Goal: Task Accomplishment & Management: Use online tool/utility

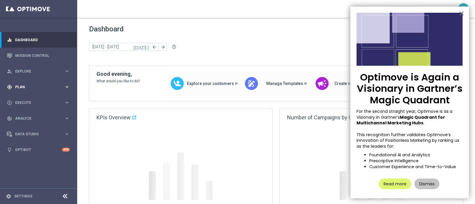
click at [20, 85] on span "Plan" at bounding box center [39, 87] width 49 height 4
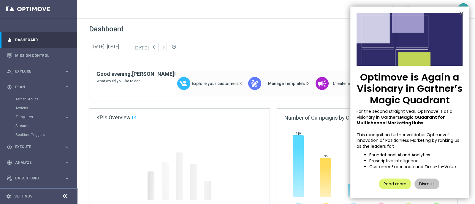
click at [29, 113] on accordion "Templates keyboard_arrow_right Optimail OptiMobile In-App OptiMobile Push Optip…" at bounding box center [45, 117] width 61 height 9
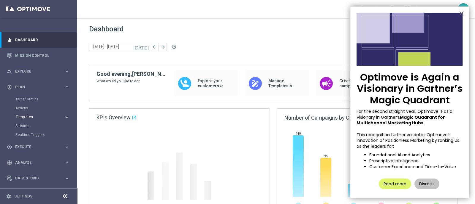
click at [29, 117] on span "Templates" at bounding box center [37, 117] width 42 height 4
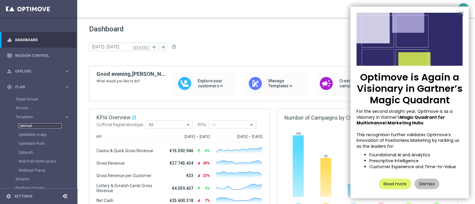
click at [28, 127] on link "Optimail" at bounding box center [39, 126] width 43 height 5
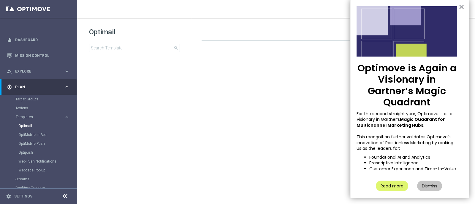
click at [452, 7] on img at bounding box center [406, 31] width 101 height 50
click at [458, 5] on button "×" at bounding box center [461, 6] width 6 height 9
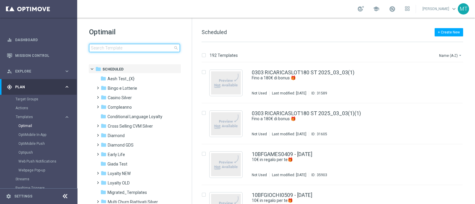
click at [135, 48] on input at bounding box center [134, 48] width 91 height 8
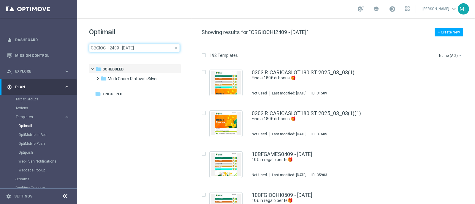
click at [135, 48] on input "CBGIOCHI2409 - 2025-09-24" at bounding box center [134, 48] width 91 height 8
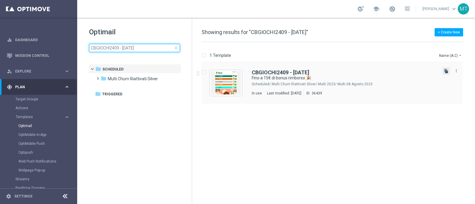
type input "CBGIOCHI2409 - 2025-09-24"
click at [447, 70] on icon "file_copy" at bounding box center [445, 71] width 5 height 5
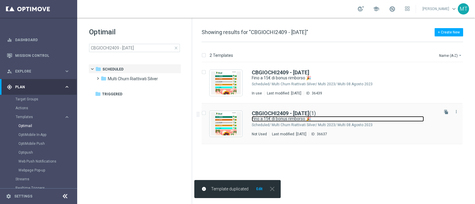
click at [356, 117] on link "Fino a 15€ di bonus rimborso 🎉" at bounding box center [338, 119] width 172 height 6
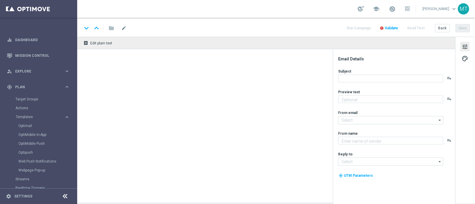
type textarea "Curioso di saperne di più?"
type input "newsletter@comunicazioni.sisal.it"
type textarea "Sisal"
type input "info@sisal.it"
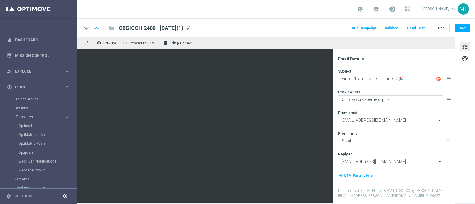
click at [191, 32] on div "CBGIOCHI2409 - 2025-09-24(1) mode_edit" at bounding box center [155, 28] width 72 height 8
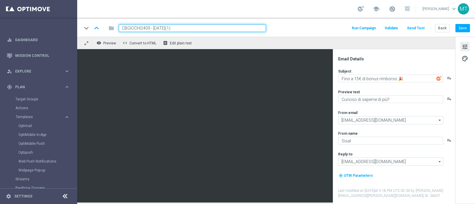
drag, startPoint x: 149, startPoint y: 29, endPoint x: 115, endPoint y: 29, distance: 34.1
click at [115, 29] on div "CBGIOCHI2409 - 2025-09-24(1)" at bounding box center [190, 28] width 152 height 8
paste input "SPORTVIRT0110"
click at [190, 28] on input "CBSPORTVIRT0110 - 2025-09-24(1)" at bounding box center [192, 28] width 147 height 8
type input "CBSPORTVIRT0110 - 2025-10-01"
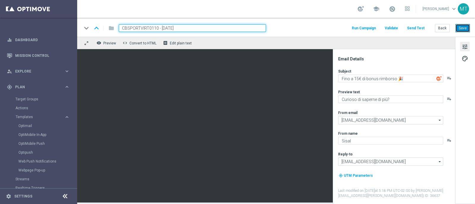
click at [459, 31] on button "Save" at bounding box center [462, 28] width 15 height 8
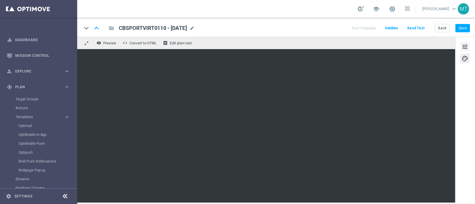
click at [468, 47] on button "tune" at bounding box center [464, 46] width 9 height 9
click at [461, 46] on span "tune" at bounding box center [464, 47] width 7 height 8
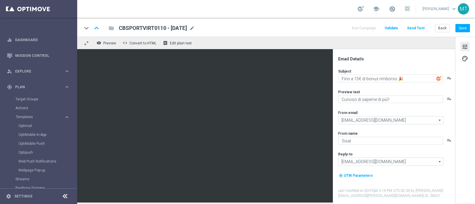
click at [460, 64] on div "tune palette" at bounding box center [465, 120] width 20 height 167
click at [464, 58] on span "palette" at bounding box center [464, 59] width 7 height 8
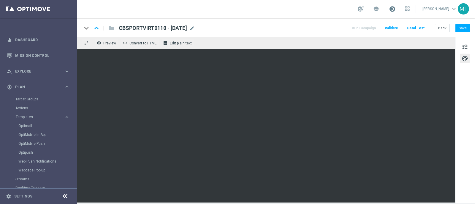
click at [395, 7] on span at bounding box center [392, 9] width 7 height 7
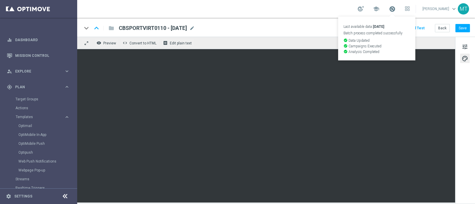
click at [395, 7] on span at bounding box center [392, 9] width 7 height 7
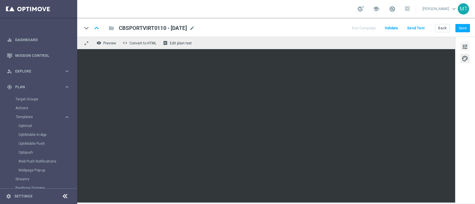
click at [462, 46] on span "tune" at bounding box center [464, 47] width 7 height 8
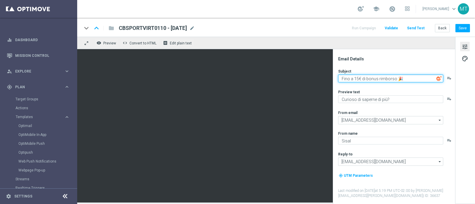
click at [356, 79] on textarea "Fino a 15€ di bonus rimborso 🎉" at bounding box center [390, 79] width 105 height 8
type textarea "Fino a 20€ di bonus rimborso 🎉"
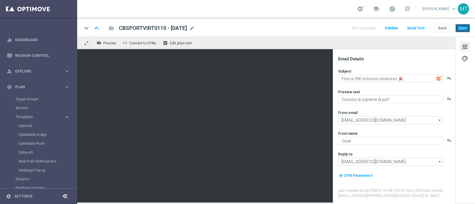
click at [462, 27] on button "Save" at bounding box center [462, 28] width 15 height 8
click at [24, 99] on link "Target Groups" at bounding box center [38, 99] width 46 height 5
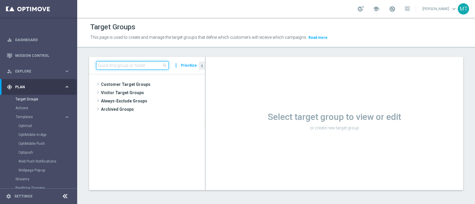
click at [122, 67] on input at bounding box center [132, 65] width 72 height 8
paste input "Multi Talent ggr nb lm > 0 1st Sport saldo"
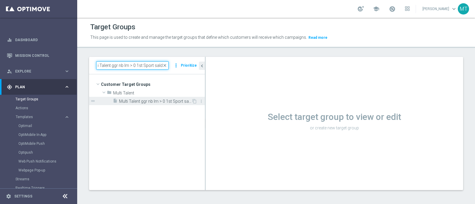
type input "Multi Talent ggr nb lm > 0 1st Sport saldo"
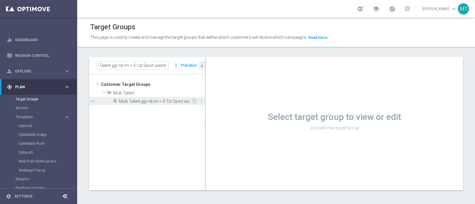
click at [153, 104] on div "insert_drive_file Multi Talent ggr nb lm > 0 1st Sport saldo" at bounding box center [152, 101] width 79 height 8
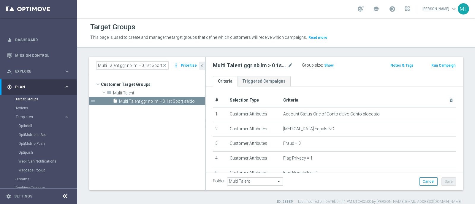
click at [432, 63] on button "Run Campaign" at bounding box center [442, 65] width 25 height 7
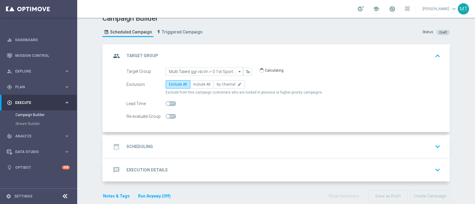
scroll to position [9, 0]
click at [194, 143] on div "date_range Scheduling keyboard_arrow_down" at bounding box center [276, 146] width 331 height 11
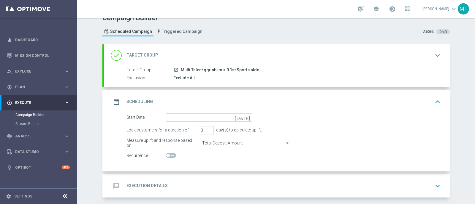
click at [245, 118] on icon "[DATE]" at bounding box center [243, 117] width 17 height 7
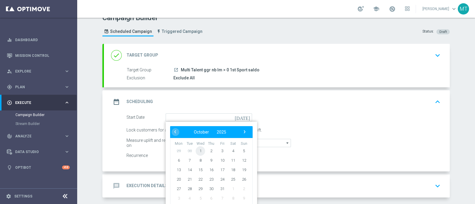
click at [198, 148] on span "1" at bounding box center [199, 150] width 9 height 9
type input "01 Oct 2025"
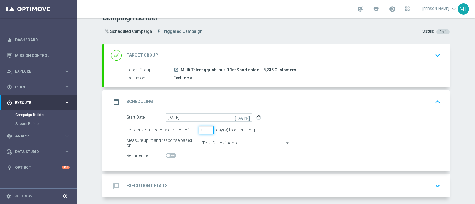
click at [206, 129] on input "4" at bounding box center [206, 130] width 15 height 8
type input "5"
click at [206, 129] on input "5" at bounding box center [206, 130] width 15 height 8
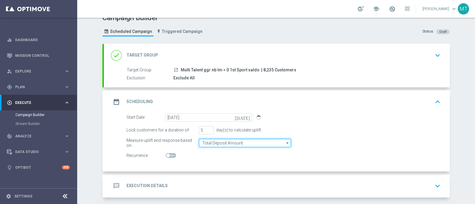
click at [211, 143] on input "Total Deposit Amount" at bounding box center [245, 143] width 92 height 8
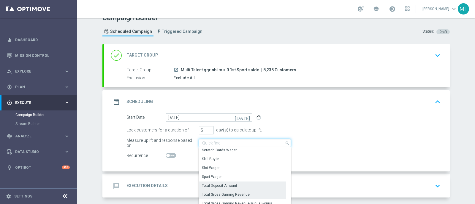
scroll to position [109, 0]
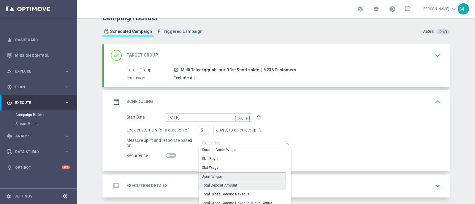
click at [216, 175] on div "Sport Wager" at bounding box center [212, 176] width 20 height 5
type input "Sport Wager"
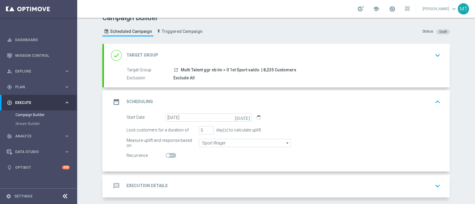
scroll to position [34, 0]
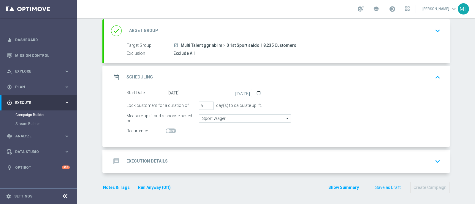
drag, startPoint x: 174, startPoint y: 164, endPoint x: 143, endPoint y: 153, distance: 32.5
click at [143, 153] on div "message Execution Details keyboard_arrow_down" at bounding box center [277, 161] width 346 height 23
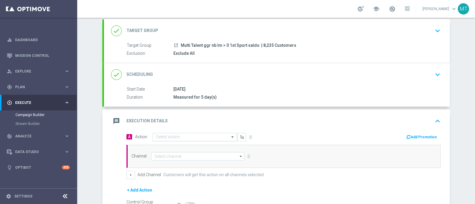
click at [173, 136] on input "text" at bounding box center [189, 137] width 66 height 5
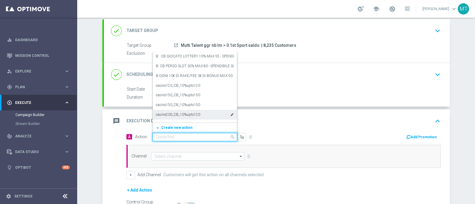
click at [189, 136] on input "text" at bounding box center [189, 137] width 66 height 5
paste input "cashback Sport e Virtual 20% fino a 20€ giocato min 10 QeL 4"
type input "cashback Sport e Virtual 20% fino a 20€ giocato min 10 QeL 4"
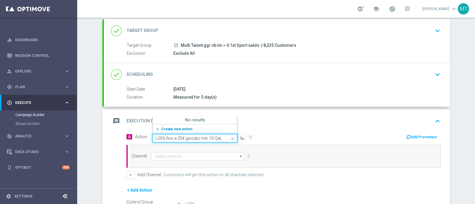
click at [178, 128] on span "Create new action" at bounding box center [176, 129] width 31 height 4
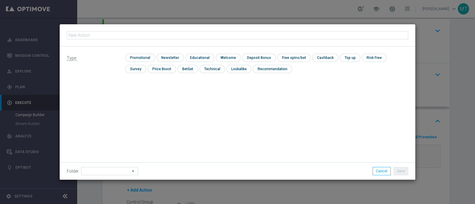
type input "cashback Sport e Virtual 20% fino a 20€ giocato min 10 QeL 4"
click at [152, 56] on input "checkbox" at bounding box center [139, 58] width 28 height 8
checkbox input "true"
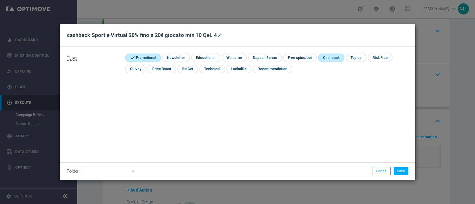
click at [333, 54] on input "checkbox" at bounding box center [330, 58] width 25 height 8
checkbox input "true"
click at [401, 172] on button "Save" at bounding box center [400, 171] width 15 height 8
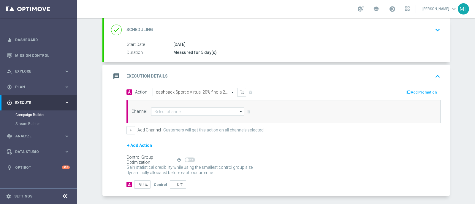
scroll to position [79, 0]
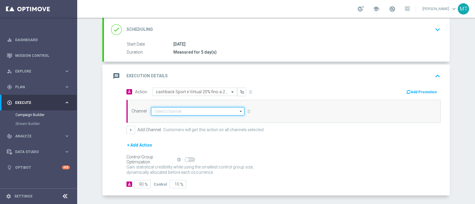
click at [217, 111] on input at bounding box center [197, 111] width 93 height 8
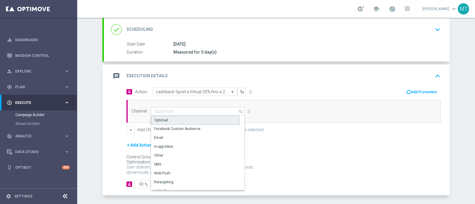
click at [183, 118] on div "Optimail" at bounding box center [195, 120] width 88 height 9
type input "Optimail"
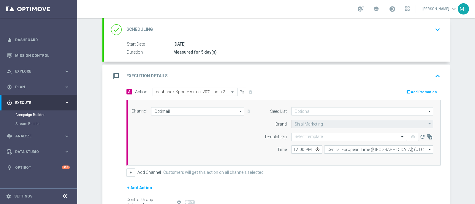
click at [303, 141] on form "Template(s) Select template remove_red_eye refresh Time 12:00 Central European …" at bounding box center [347, 143] width 172 height 21
click at [300, 137] on input "text" at bounding box center [342, 137] width 97 height 5
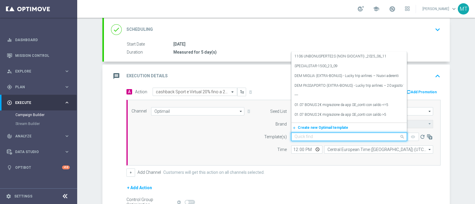
paste input "CBSPORTVIRT0110 - 2025-10-01"
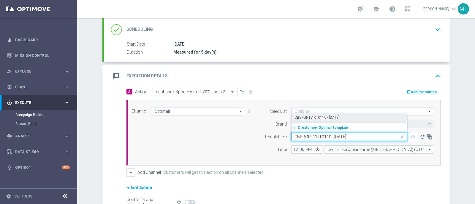
click at [297, 115] on label "CBSPORTVIRT0110 - 2025-10-01" at bounding box center [316, 117] width 45 height 5
type input "CBSPORTVIRT0110 - 2025-10-01"
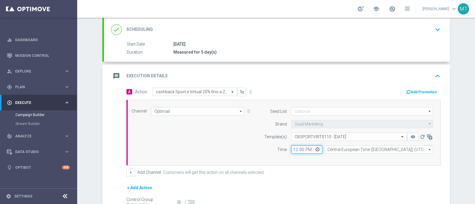
click at [291, 147] on input "12:00" at bounding box center [306, 150] width 31 height 8
type input "18:30"
click at [420, 90] on button "Add Promotion" at bounding box center [421, 92] width 33 height 7
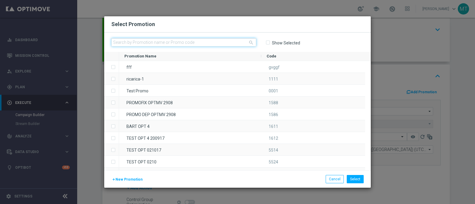
click at [184, 42] on input "text" at bounding box center [183, 42] width 145 height 8
paste input "335826"
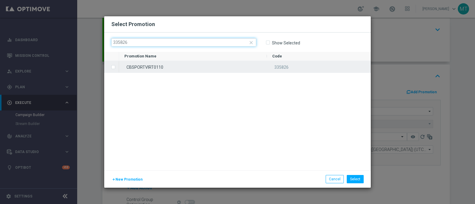
type input "335826"
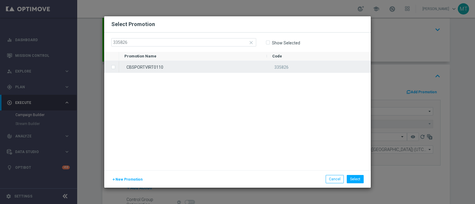
click at [196, 65] on div "CBSPORTVIRT0110" at bounding box center [193, 67] width 148 height 12
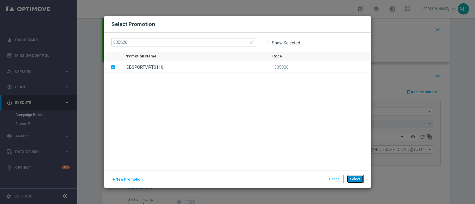
click at [353, 179] on button "Select" at bounding box center [354, 179] width 17 height 8
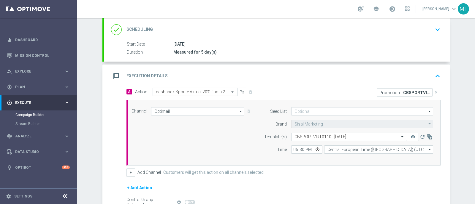
scroll to position [144, 0]
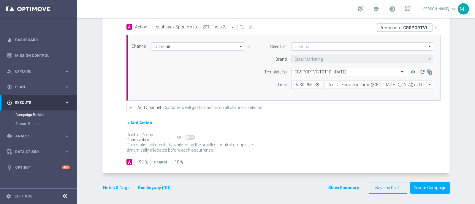
click at [118, 187] on button "Notes & Tags" at bounding box center [116, 187] width 28 height 7
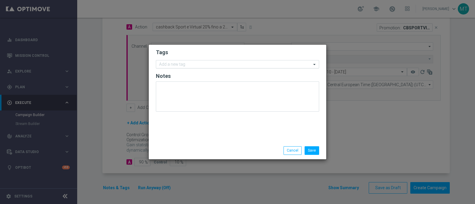
click at [171, 61] on div "Add a new tag" at bounding box center [233, 64] width 155 height 7
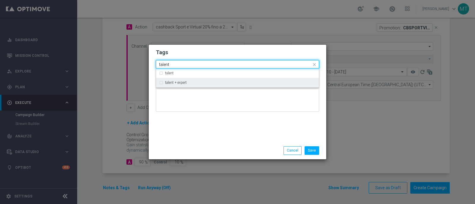
click at [199, 84] on div "talent + expert" at bounding box center [240, 83] width 151 height 4
type input "talent"
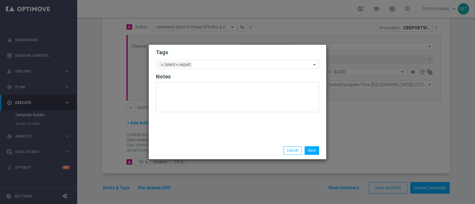
click at [206, 115] on div at bounding box center [237, 99] width 163 height 35
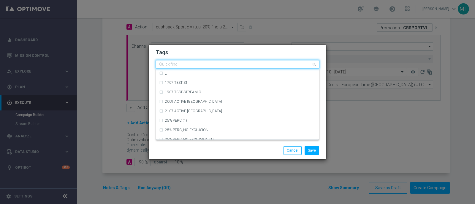
click at [203, 67] on input "text" at bounding box center [235, 64] width 152 height 5
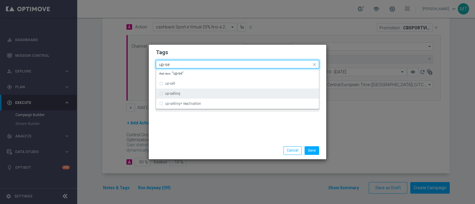
click at [192, 91] on div "up-selling" at bounding box center [237, 93] width 157 height 9
type input "up-se"
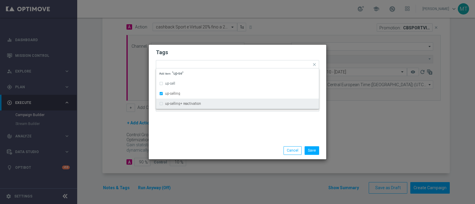
click at [194, 124] on div "Tags Quick find × talent + expert × up-selling up-sell up-selling up-selling+ r…" at bounding box center [237, 93] width 177 height 97
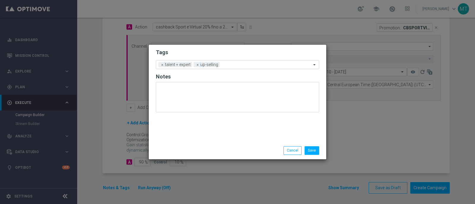
click at [223, 63] on input "text" at bounding box center [266, 65] width 89 height 5
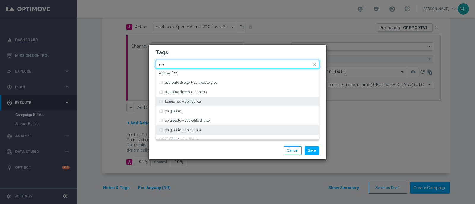
scroll to position [33, 0]
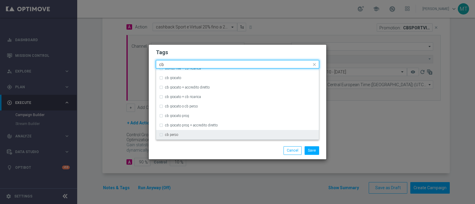
click at [190, 131] on div "cb perso" at bounding box center [237, 134] width 157 height 9
type input "cb"
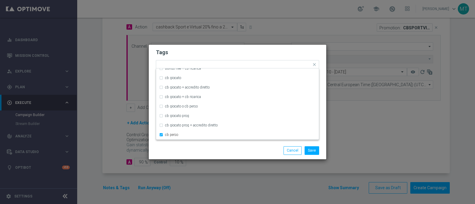
click at [195, 147] on div "Save Cancel" at bounding box center [237, 151] width 172 height 8
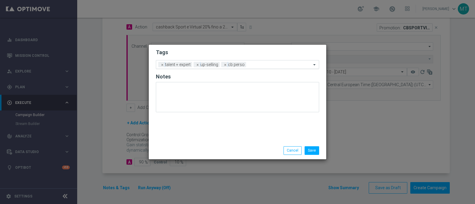
click at [256, 63] on input "text" at bounding box center [279, 65] width 63 height 5
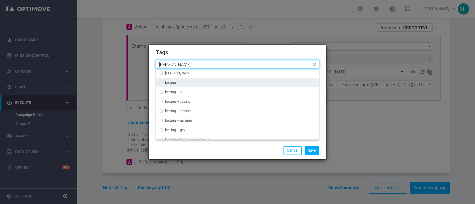
click at [166, 82] on label "betting" at bounding box center [170, 83] width 11 height 4
type input "bettin"
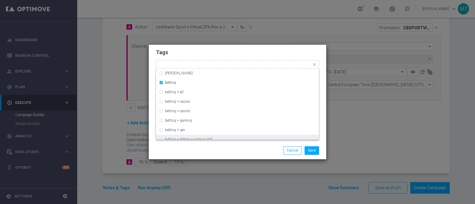
click at [188, 146] on div "Save Cancel" at bounding box center [237, 150] width 177 height 17
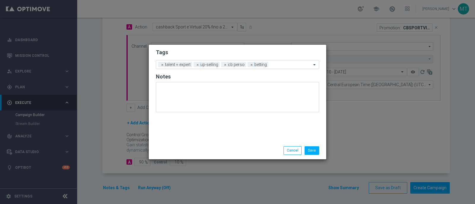
click at [281, 66] on input "text" at bounding box center [291, 65] width 41 height 5
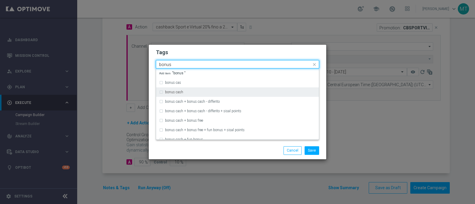
click at [254, 94] on div "bonus cash" at bounding box center [237, 91] width 157 height 9
type input "bonus"
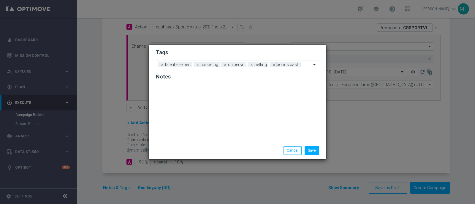
click at [313, 146] on div "Save Cancel" at bounding box center [237, 150] width 177 height 17
click at [315, 150] on button "Save" at bounding box center [311, 151] width 15 height 8
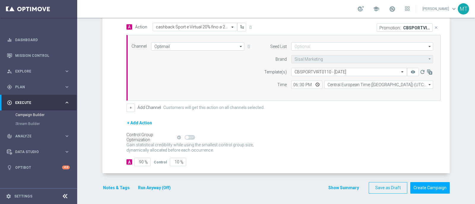
scroll to position [0, 0]
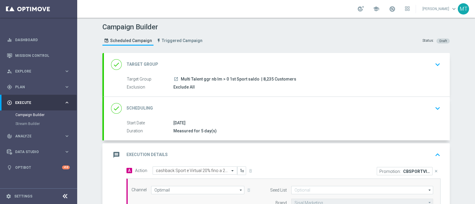
click at [248, 93] on div "Target Group launch Multi Talent ggr nb lm > 0 1st Sport saldo | 8,235 Customer…" at bounding box center [277, 86] width 346 height 20
click at [281, 82] on div "Target Group launch Multi Talent ggr nb lm > 0 1st Sport saldo | 8,235 Customers" at bounding box center [282, 79] width 311 height 7
click at [329, 73] on div "done Target Group keyboard_arrow_down" at bounding box center [277, 64] width 346 height 23
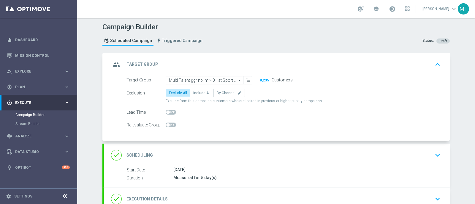
scroll to position [15, 0]
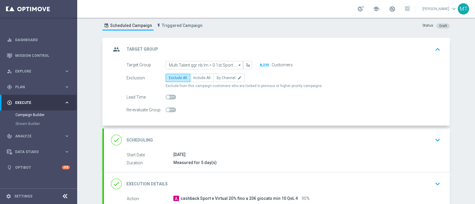
click at [240, 135] on div "done Scheduling keyboard_arrow_down" at bounding box center [276, 140] width 331 height 11
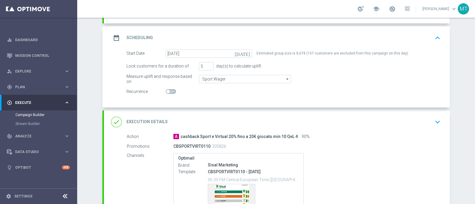
scroll to position [74, 0]
click at [305, 125] on div "done Execution Details keyboard_arrow_down" at bounding box center [276, 121] width 331 height 11
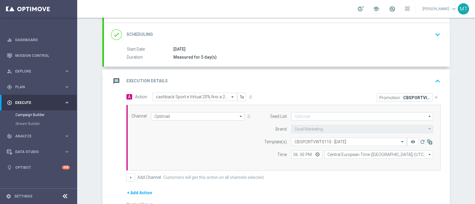
click at [299, 85] on div "message Execution Details keyboard_arrow_up" at bounding box center [276, 81] width 331 height 11
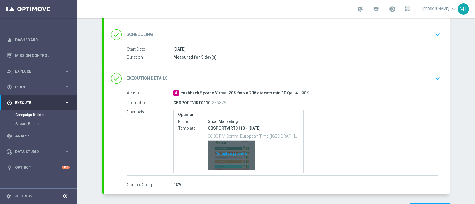
click at [213, 150] on div "Template preview" at bounding box center [231, 155] width 47 height 29
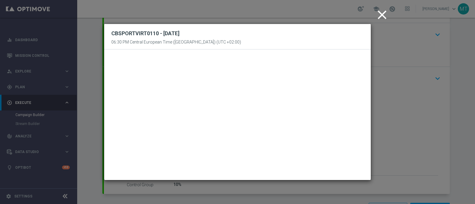
click at [377, 17] on icon "close" at bounding box center [381, 14] width 15 height 15
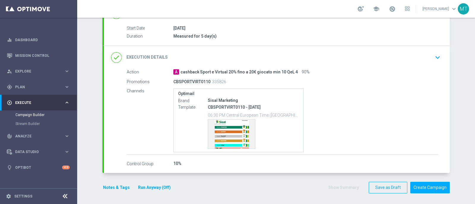
scroll to position [0, 0]
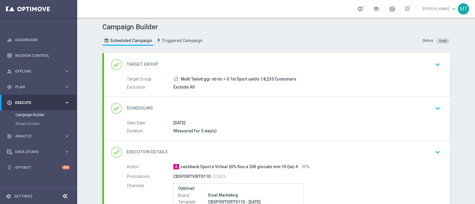
click at [356, 118] on div "done Scheduling keyboard_arrow_down" at bounding box center [277, 108] width 346 height 23
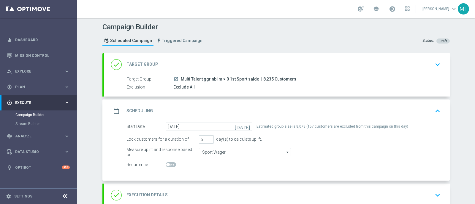
scroll to position [138, 0]
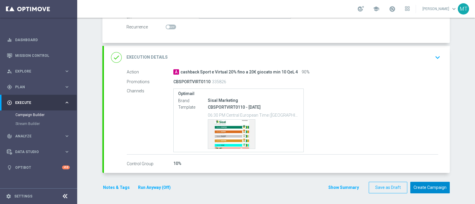
click at [421, 186] on button "Create Campaign" at bounding box center [429, 188] width 39 height 12
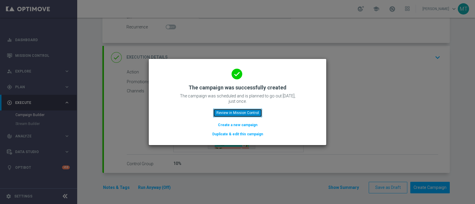
click at [235, 110] on button "Review in Mission Control" at bounding box center [237, 113] width 49 height 8
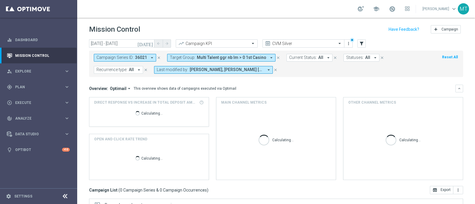
click at [157, 57] on icon "close" at bounding box center [159, 58] width 4 height 4
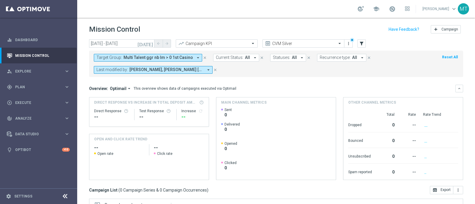
click at [152, 58] on span "Multi Talent ggr nb lm > 0 1st Casino" at bounding box center [157, 57] width 69 height 5
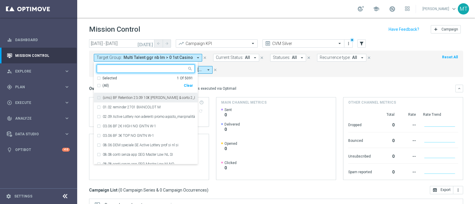
click at [98, 83] on div "(All)" at bounding box center [140, 85] width 87 height 5
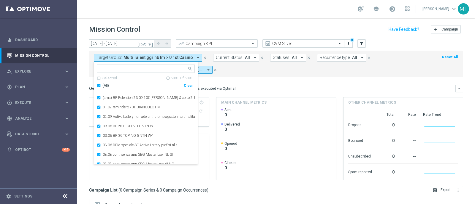
click at [99, 85] on div "(All)" at bounding box center [140, 85] width 87 height 5
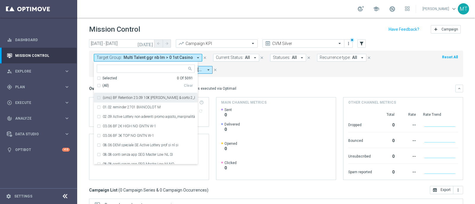
click at [258, 74] on div "Target Group: Multi Talent ggr nb lm > 0 1st Casino arrow_drop_down Selected 0 …" at bounding box center [276, 64] width 374 height 26
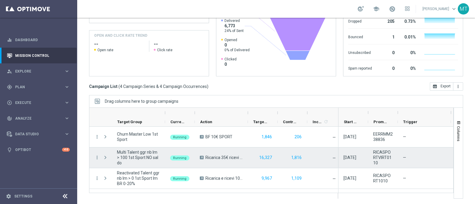
scroll to position [17, 0]
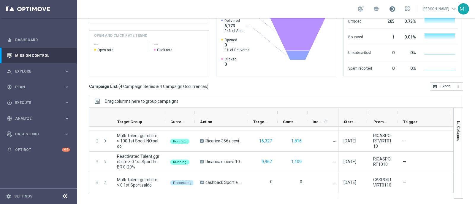
click at [395, 9] on span at bounding box center [392, 9] width 7 height 7
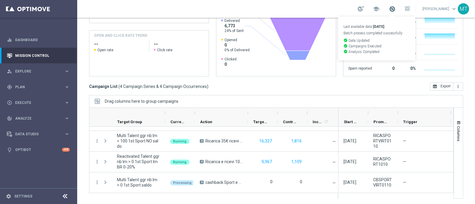
click at [395, 9] on span at bounding box center [392, 9] width 7 height 7
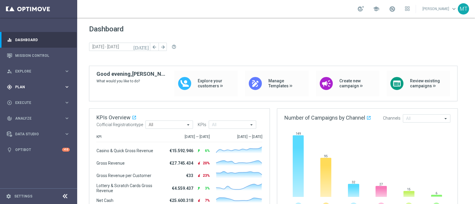
click at [58, 90] on div "gps_fixed Plan" at bounding box center [35, 87] width 57 height 5
click at [28, 116] on span "Templates" at bounding box center [37, 117] width 42 height 4
click at [30, 127] on link "Optimail" at bounding box center [39, 126] width 43 height 5
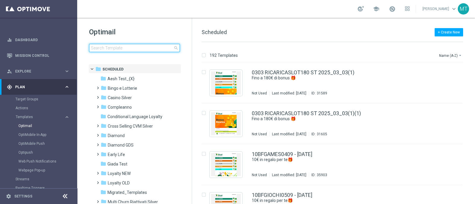
click at [111, 46] on input at bounding box center [134, 48] width 91 height 8
type input "RICASPORTVIRT0110 - [DATE]"
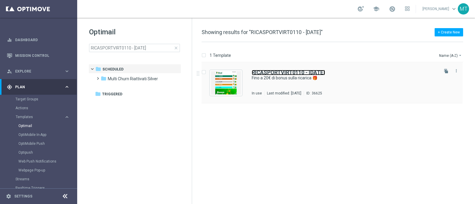
click at [268, 73] on b "RICASPORTVIRT0110 - [DATE]" at bounding box center [288, 72] width 73 height 6
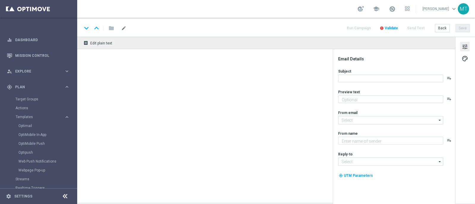
type textarea "Scopri la nuova promozione 🎯"
type input "[EMAIL_ADDRESS][DOMAIN_NAME]"
type textarea "Sisal"
type input "[EMAIL_ADDRESS][DOMAIN_NAME]"
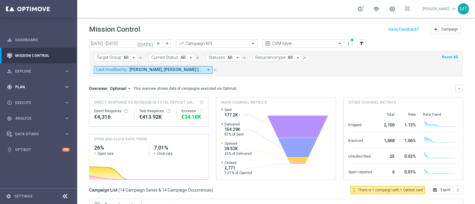
click at [21, 87] on span "Plan" at bounding box center [39, 87] width 49 height 4
click at [27, 117] on span "Templates" at bounding box center [37, 117] width 42 height 4
click at [23, 125] on link "Optimail" at bounding box center [39, 126] width 43 height 5
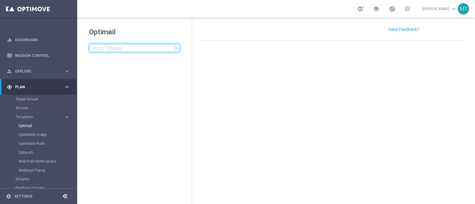
click at [149, 45] on input at bounding box center [134, 48] width 91 height 8
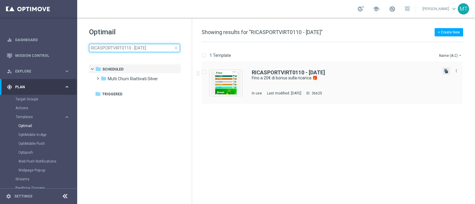
type input "RICASPORTVIRT0110 - 2025-10-01"
click at [446, 71] on icon "file_copy" at bounding box center [445, 71] width 5 height 5
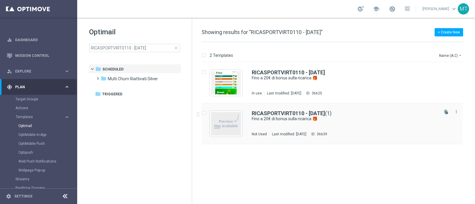
click at [293, 110] on div "RICASPORTVIRT0110 - 2025-10-01 (1) Fino a 20€ di bonus sulla ricarica 🎁 Not Use…" at bounding box center [331, 124] width 261 height 41
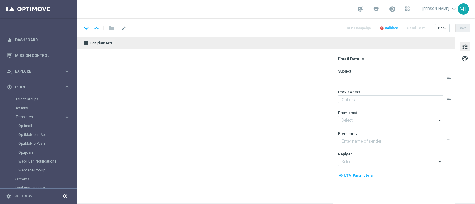
type textarea "Scopri la nuova promozione 🎯"
type input "newsletter@comunicazioni.sisal.it"
type textarea "Sisal"
type input "info@sisal.it"
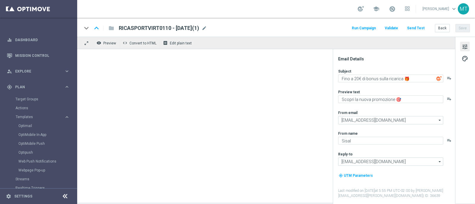
click at [221, 25] on div "keyboard_arrow_down keyboard_arrow_up folder RICASPORTVIRT0110 - 2025-10-01(1) …" at bounding box center [276, 28] width 388 height 8
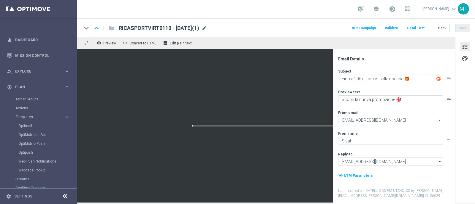
click at [207, 30] on span "mode_edit" at bounding box center [203, 28] width 5 height 5
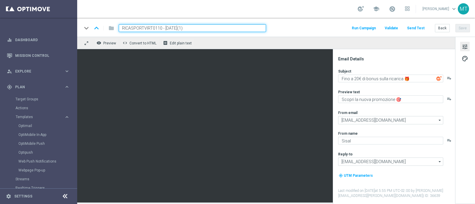
drag, startPoint x: 162, startPoint y: 28, endPoint x: 119, endPoint y: 26, distance: 43.1
click at [119, 26] on input "RICASPORTVIRT0110 - 2025-10-01(1)" at bounding box center [192, 28] width 147 height 8
paste input "RICSPORTVIRT0110"
click at [209, 24] on input "RICSPORTVIRT0110 - 2025-10-01(1)" at bounding box center [192, 28] width 147 height 8
type input "RICSPORTVIRT0110 - 2025-10-01"
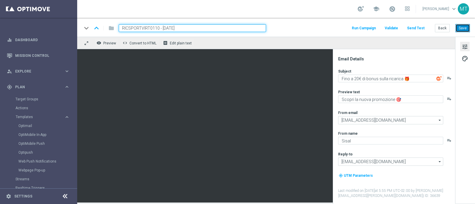
click at [460, 26] on button "Save" at bounding box center [462, 28] width 15 height 8
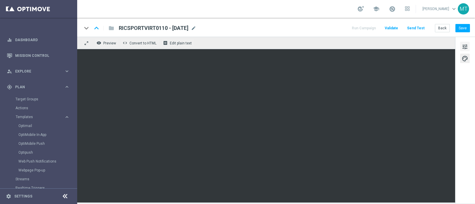
click at [461, 48] on span "tune" at bounding box center [464, 47] width 7 height 8
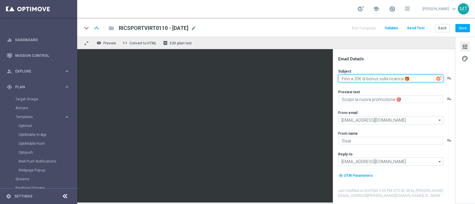
click at [358, 80] on textarea "Fino a 20€ di bonus sulla ricarica 🎁" at bounding box center [390, 79] width 105 height 8
type textarea "Fino a 15€ di bonus sulla ricarica 🎁"
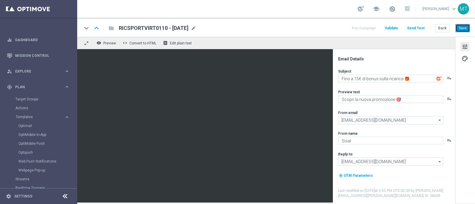
click at [467, 27] on button "Save" at bounding box center [462, 28] width 15 height 8
click at [30, 98] on link "Target Groups" at bounding box center [38, 99] width 46 height 5
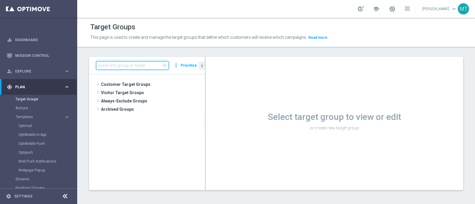
click at [126, 68] on input at bounding box center [132, 65] width 72 height 8
paste input "Multi Talent ggr nb lm tra 0 e 100 1st Sport NO saldo BR 0-20%"
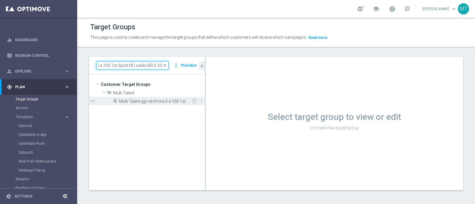
type input "Multi Talent ggr nb lm tra 0 e 100 1st Sport NO saldo BR 0-20%"
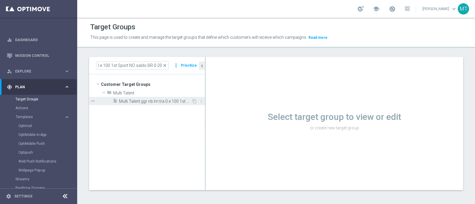
click at [154, 97] on div "insert_drive_file Multi Talent ggr nb lm tra 0 e 100 1st Sport NO saldo BR 0-20%" at bounding box center [152, 101] width 79 height 8
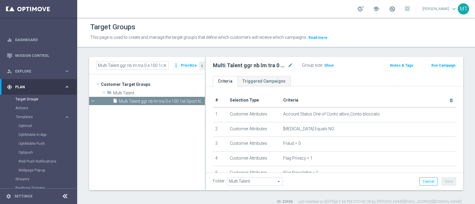
click at [436, 66] on button "Run Campaign" at bounding box center [442, 65] width 25 height 7
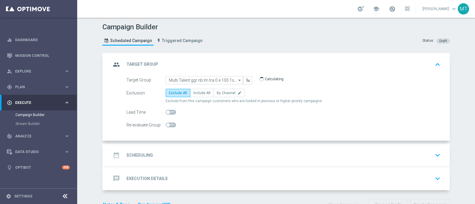
click at [204, 154] on div "date_range Scheduling keyboard_arrow_down" at bounding box center [276, 155] width 331 height 11
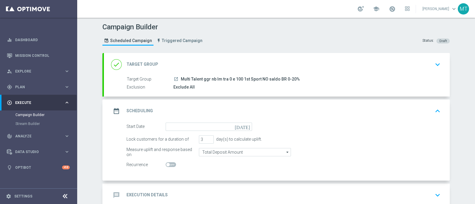
click at [246, 124] on icon "[DATE]" at bounding box center [243, 126] width 17 height 7
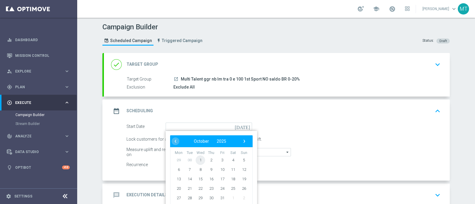
click at [195, 161] on span "1" at bounding box center [199, 159] width 9 height 9
type input "01 Oct 2025"
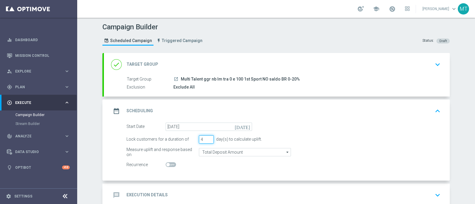
click at [206, 137] on input "4" at bounding box center [206, 140] width 15 height 8
type input "5"
click at [206, 137] on input "5" at bounding box center [206, 140] width 15 height 8
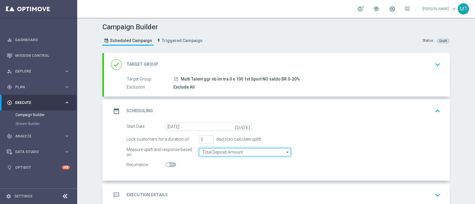
click at [211, 150] on input "Total Deposit Amount" at bounding box center [245, 152] width 92 height 8
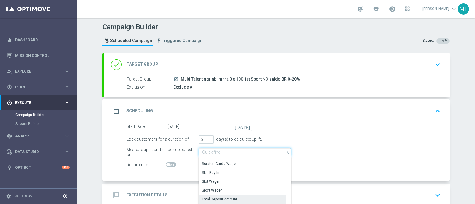
scroll to position [118, 0]
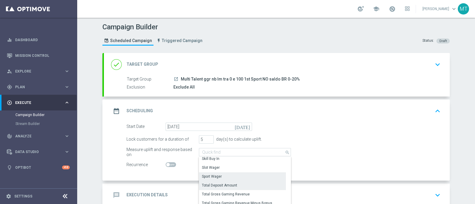
click at [213, 173] on div "Sport Wager" at bounding box center [242, 177] width 87 height 8
type input "Sport Wager"
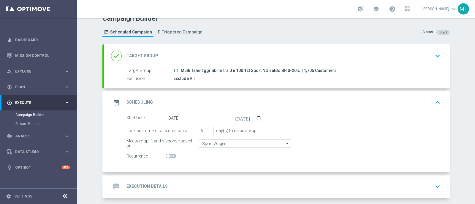
scroll to position [34, 0]
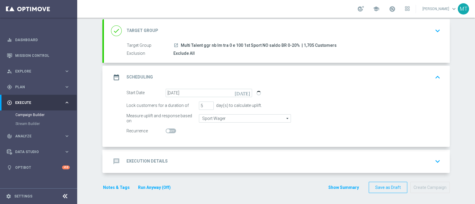
click at [224, 162] on div "message Execution Details keyboard_arrow_down" at bounding box center [276, 161] width 331 height 11
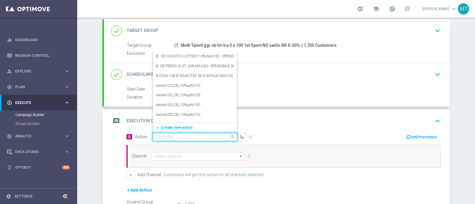
click at [165, 137] on input "text" at bounding box center [189, 137] width 66 height 5
paste input "Ricarica 25€ ricevi 5€ Sport e Virtual, ricarica 40€ ricevi 10€, ricarica 60€ r…"
type input "Ricarica 25€ ricevi 5€ Sport e Virtual, ricarica 40€ ricevi 10€, ricarica 60€ r…"
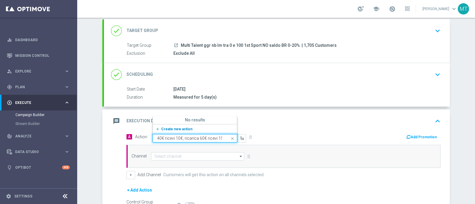
click at [163, 127] on span "Create new action" at bounding box center [176, 129] width 31 height 4
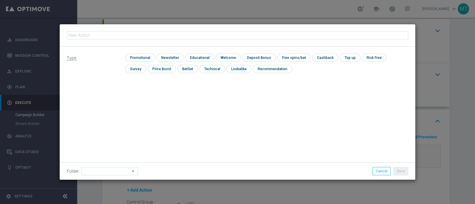
click at [113, 33] on input "text" at bounding box center [237, 35] width 341 height 8
type input "Ricarica 25€ ricevi 5€ Sport e Virtual, ricarica 40€ ricevi 10€, ricarica 60€ r…"
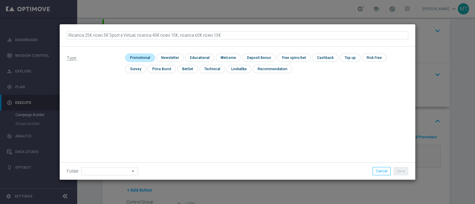
click at [136, 59] on input "checkbox" at bounding box center [139, 58] width 28 height 8
checkbox input "true"
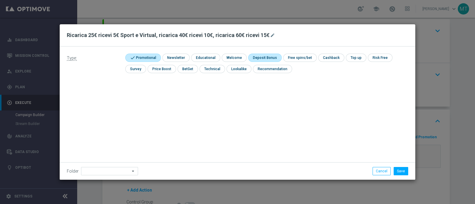
click at [255, 57] on input "checkbox" at bounding box center [264, 58] width 32 height 8
checkbox input "true"
click at [402, 173] on button "Save" at bounding box center [400, 171] width 15 height 8
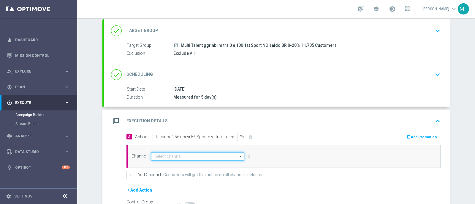
click at [218, 156] on input at bounding box center [197, 156] width 93 height 8
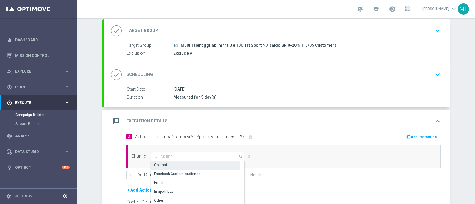
click at [197, 165] on div "Optimail" at bounding box center [195, 165] width 88 height 8
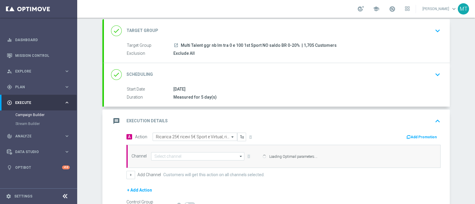
type input "Optimail"
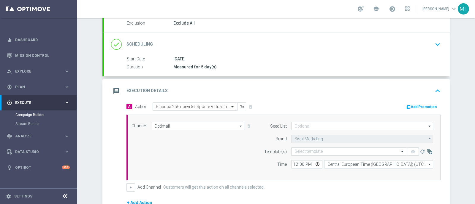
scroll to position [65, 0]
click at [332, 149] on input "text" at bounding box center [342, 151] width 97 height 5
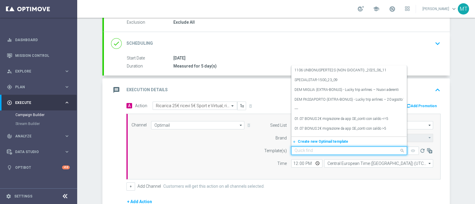
paste input "RICSPORTVIRT0110 - 2025-10-01"
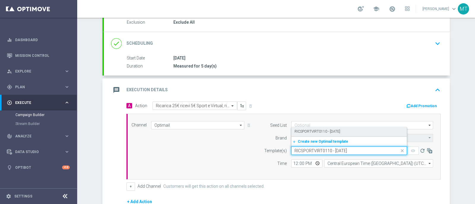
click at [311, 130] on label "RICSPORTVIRT0110 - 2025-10-01" at bounding box center [317, 131] width 46 height 5
type input "RICSPORTVIRT0110 - 2025-10-01"
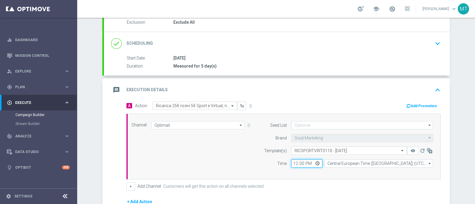
click at [292, 163] on input "12:00" at bounding box center [306, 164] width 31 height 8
type input "18:30"
click at [396, 12] on link at bounding box center [392, 8] width 8 height 9
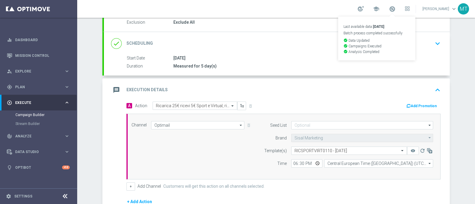
click at [396, 12] on link "Last available data: 30 Sep 2025 Batch process completed successfully check_cir…" at bounding box center [392, 8] width 8 height 9
click at [406, 108] on button "Add Promotion" at bounding box center [421, 106] width 33 height 7
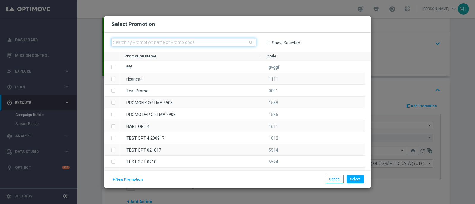
click at [194, 40] on input "text" at bounding box center [183, 42] width 145 height 8
paste input "335829"
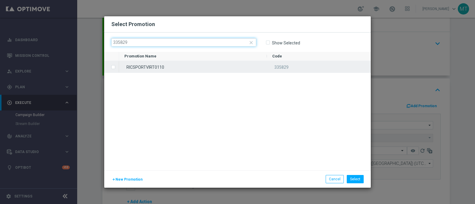
type input "335829"
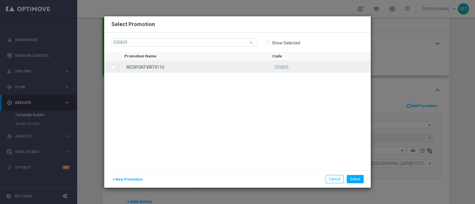
click at [196, 66] on div "RICSPORTVIRT0110" at bounding box center [193, 67] width 148 height 12
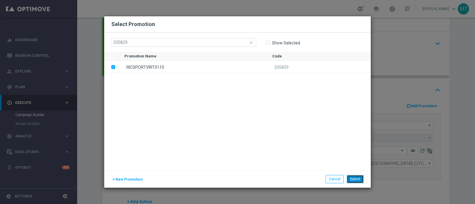
click at [355, 176] on button "Select" at bounding box center [354, 179] width 17 height 8
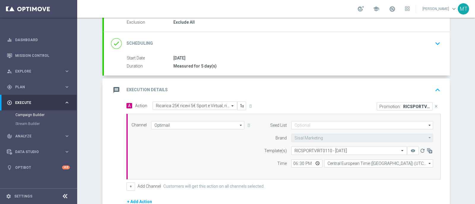
scroll to position [144, 0]
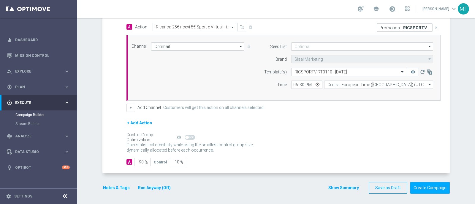
click at [110, 184] on button "Notes & Tags" at bounding box center [116, 187] width 28 height 7
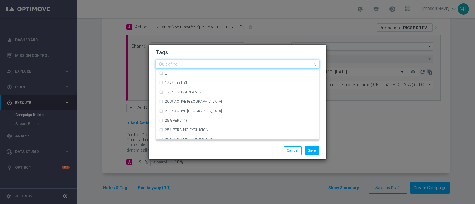
click at [184, 67] on input "text" at bounding box center [235, 64] width 152 height 5
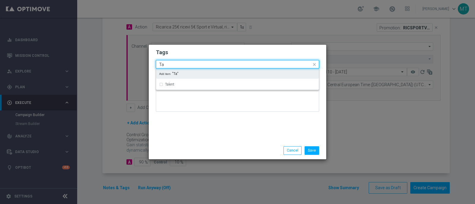
type input "T"
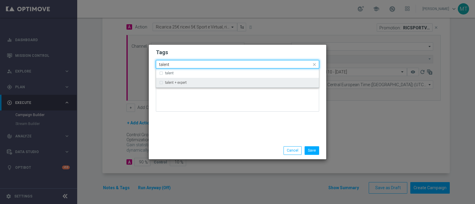
click at [188, 87] on div "talent + expert" at bounding box center [237, 82] width 157 height 9
type input "talent"
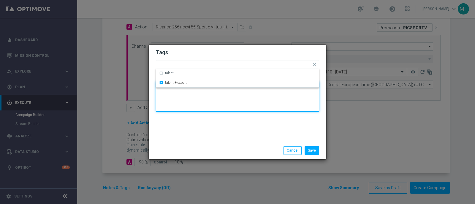
click at [197, 110] on textarea at bounding box center [237, 97] width 163 height 30
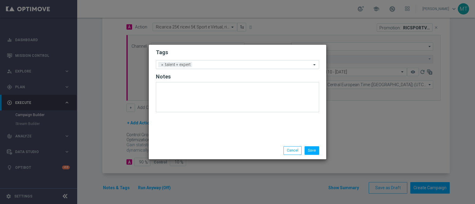
click at [198, 66] on input "text" at bounding box center [252, 65] width 117 height 5
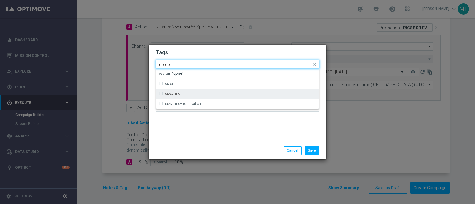
click at [200, 94] on div "up-selling" at bounding box center [240, 94] width 151 height 4
type input "up-se"
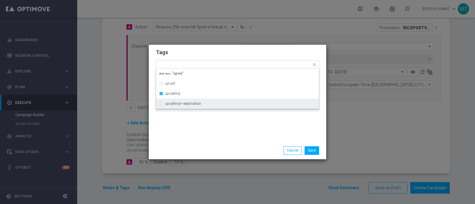
click at [202, 129] on div "Tags Quick find × talent + expert × up-selling up-sell up-selling up-selling+ r…" at bounding box center [237, 93] width 177 height 97
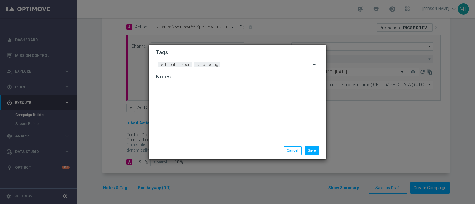
click at [230, 66] on input "text" at bounding box center [266, 65] width 89 height 5
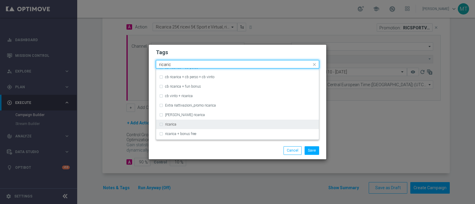
scroll to position [158, 0]
drag, startPoint x: 196, startPoint y: 121, endPoint x: 160, endPoint y: 124, distance: 36.0
click at [160, 124] on div "ricarica" at bounding box center [237, 124] width 157 height 9
type input "ricaric"
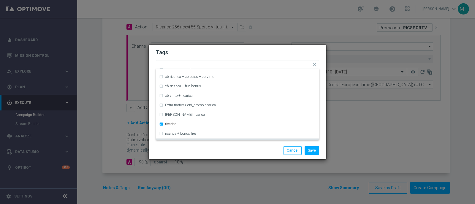
click at [178, 141] on div "Tags Quick find × talent + expert × up-selling × ricarica cb ricarica + bonus f…" at bounding box center [237, 93] width 177 height 97
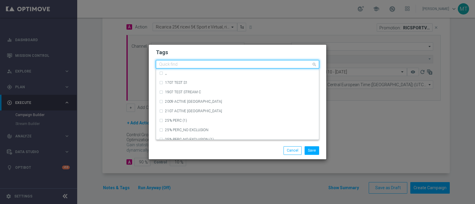
click at [255, 67] on input "text" at bounding box center [235, 64] width 152 height 5
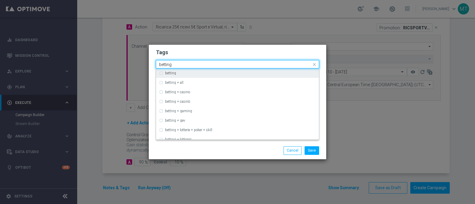
click at [167, 76] on div "betting" at bounding box center [237, 73] width 157 height 9
type input "betting"
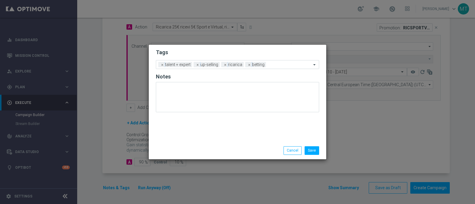
click at [200, 149] on div "Save Cancel" at bounding box center [237, 151] width 172 height 8
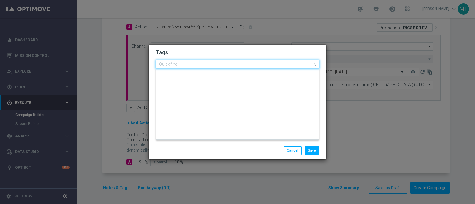
click at [274, 65] on input "text" at bounding box center [235, 64] width 152 height 5
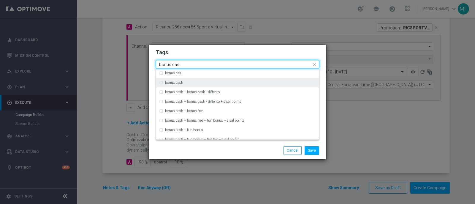
click at [279, 78] on div "bonus cash" at bounding box center [237, 82] width 157 height 9
type input "bonus cas"
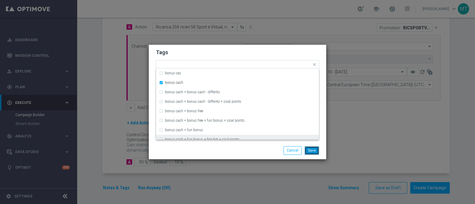
click at [312, 151] on button "Save" at bounding box center [311, 151] width 15 height 8
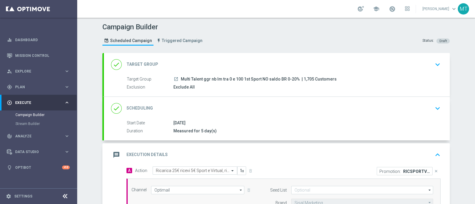
click at [234, 85] on div "Exclude All" at bounding box center [305, 87] width 265 height 6
click at [347, 67] on div "done Target Group keyboard_arrow_down" at bounding box center [276, 64] width 331 height 11
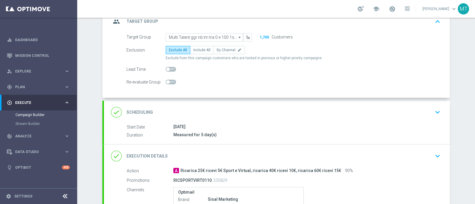
scroll to position [44, 0]
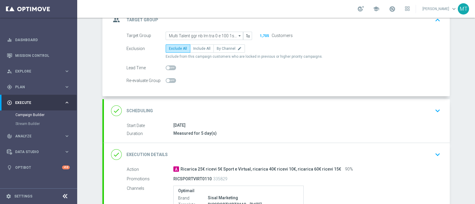
click at [220, 118] on div "done Scheduling keyboard_arrow_down" at bounding box center [277, 110] width 346 height 23
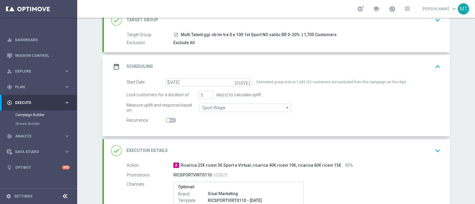
scroll to position [55, 0]
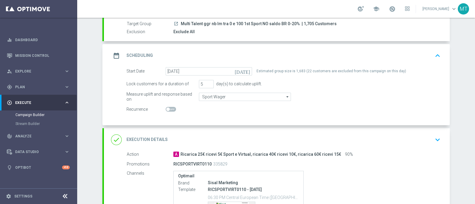
click at [299, 136] on div "done Execution Details keyboard_arrow_down" at bounding box center [276, 139] width 331 height 11
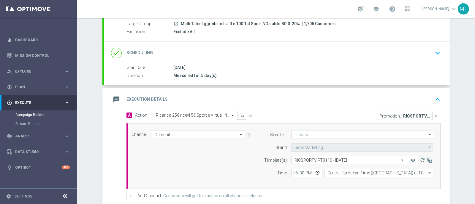
click at [304, 99] on div "message Execution Details keyboard_arrow_up" at bounding box center [276, 99] width 331 height 11
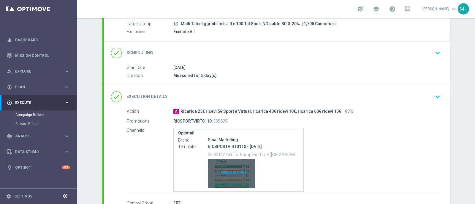
click at [230, 173] on div "Template preview" at bounding box center [231, 173] width 47 height 29
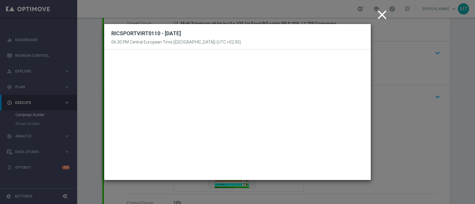
click at [383, 16] on icon "close" at bounding box center [381, 14] width 15 height 15
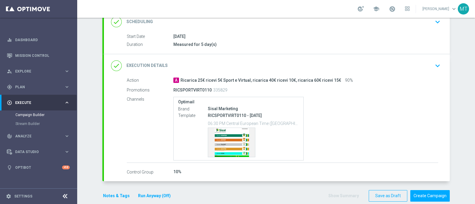
scroll to position [86, 0]
click at [395, 9] on span at bounding box center [392, 9] width 7 height 7
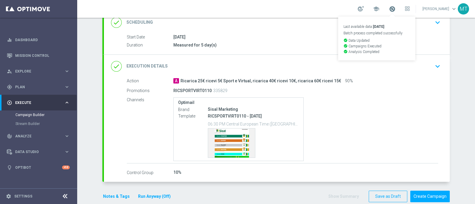
click at [395, 9] on span at bounding box center [392, 9] width 7 height 7
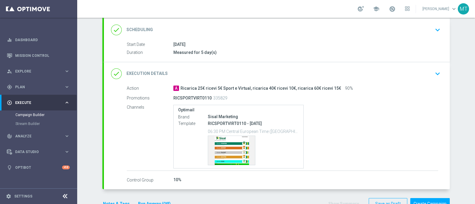
scroll to position [95, 0]
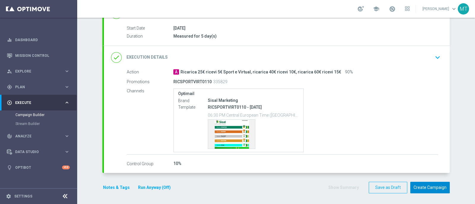
click at [416, 184] on button "Create Campaign" at bounding box center [429, 188] width 39 height 12
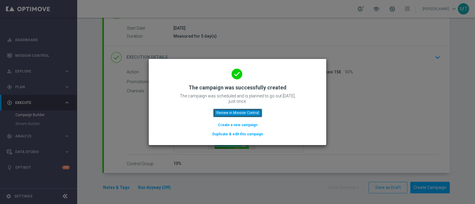
click at [233, 115] on button "Review in Mission Control" at bounding box center [237, 113] width 49 height 8
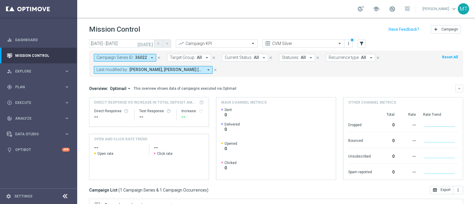
click at [158, 57] on icon "close" at bounding box center [159, 58] width 4 height 4
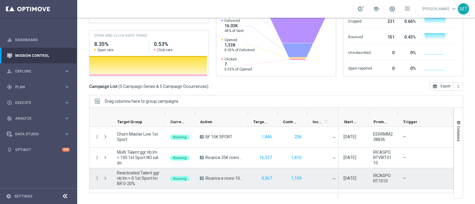
scroll to position [37, 0]
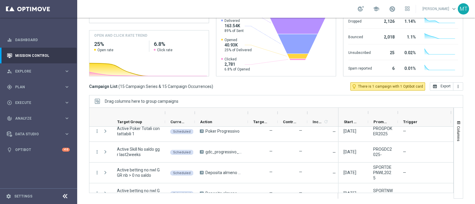
scroll to position [245, 0]
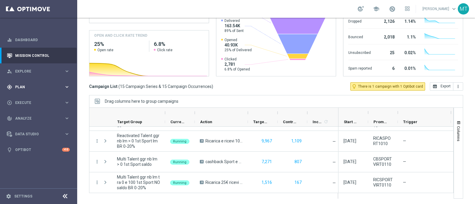
click at [44, 87] on span "Plan" at bounding box center [39, 87] width 49 height 4
click at [28, 115] on button "Templates keyboard_arrow_right" at bounding box center [42, 117] width 55 height 5
click at [27, 101] on link "Target Groups" at bounding box center [38, 99] width 46 height 5
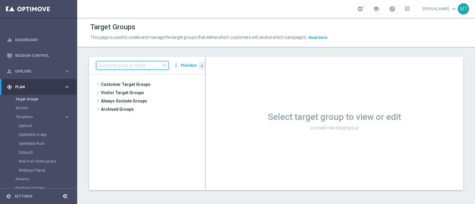
click at [125, 68] on input at bounding box center [132, 65] width 72 height 8
paste input "Churn 0-12M Talent no NL"
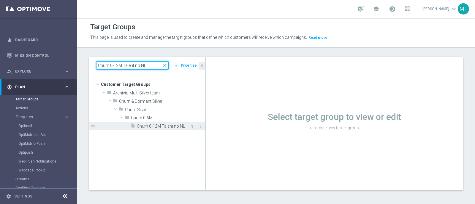
type input "Churn 0-12M Talent no NL"
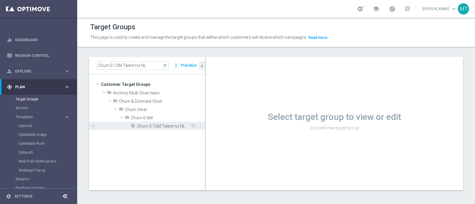
click at [146, 125] on span "Churn 0-12M Talent no NL" at bounding box center [164, 126] width 54 height 5
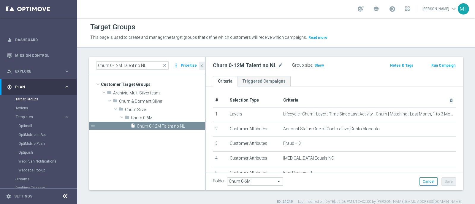
click at [437, 66] on button "Run Campaign" at bounding box center [442, 65] width 25 height 7
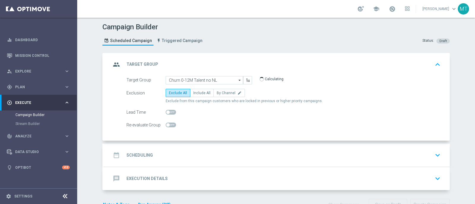
click at [203, 141] on accordion "group Target Group keyboard_arrow_up Target Group launch Churn 0-12M Talent no …" at bounding box center [275, 122] width 347 height 138
click at [204, 149] on div "date_range Scheduling keyboard_arrow_down" at bounding box center [277, 155] width 346 height 23
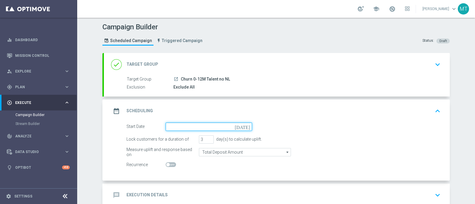
click at [200, 125] on input at bounding box center [209, 127] width 86 height 8
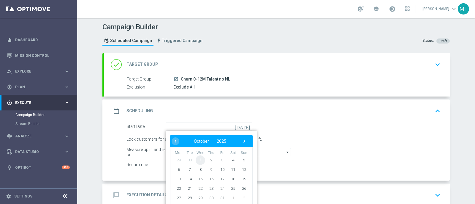
click at [196, 161] on span "1" at bounding box center [199, 159] width 9 height 9
type input "[DATE]"
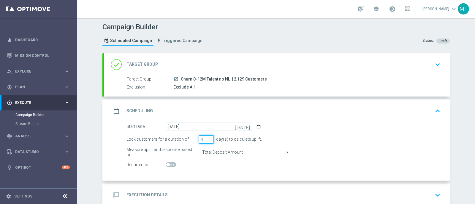
type input "4"
click at [206, 137] on input "4" at bounding box center [206, 140] width 15 height 8
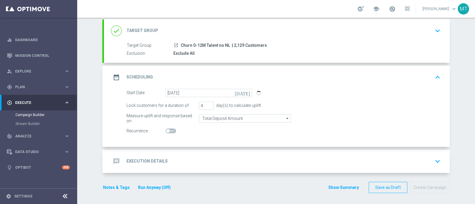
click at [202, 161] on div "message Execution Details keyboard_arrow_down" at bounding box center [276, 161] width 331 height 11
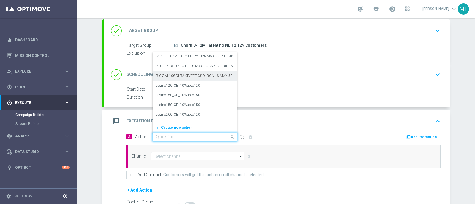
drag, startPoint x: 202, startPoint y: 161, endPoint x: 276, endPoint y: 79, distance: 110.1
click at [276, 79] on accordion "done Target Group keyboard_arrow_down Target Group launch Churn 0-12M Talent no…" at bounding box center [275, 130] width 347 height 222
click at [435, 74] on icon "keyboard_arrow_down" at bounding box center [437, 74] width 9 height 9
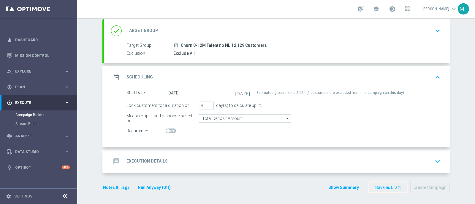
click at [433, 73] on icon "keyboard_arrow_up" at bounding box center [437, 77] width 9 height 9
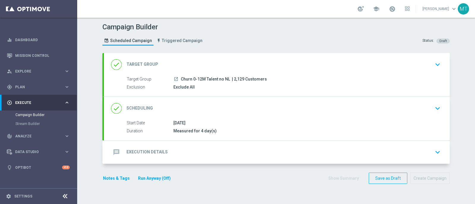
scroll to position [0, 0]
click at [209, 153] on div "message Execution Details keyboard_arrow_down" at bounding box center [276, 152] width 331 height 11
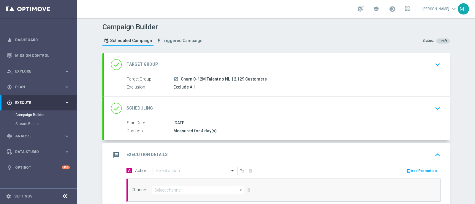
scroll to position [9, 0]
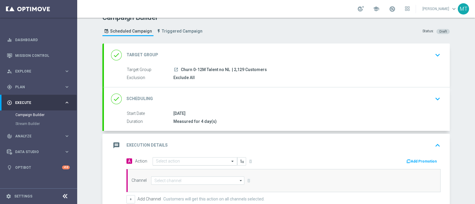
click at [177, 157] on div "Select action" at bounding box center [194, 161] width 85 height 8
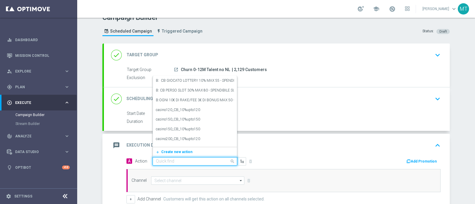
paste input "BF 1€ TUTTI I GIOCHI"
type input "BF 1€ TUTTI I GIOCHI"
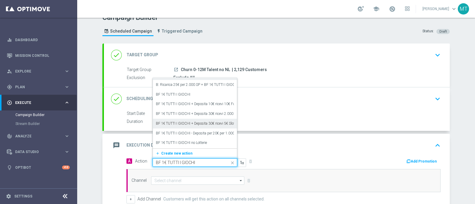
scroll to position [46, 0]
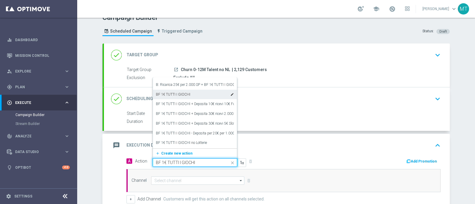
click at [176, 92] on label "BF 1€ TUTTI I GIOCHI" at bounding box center [173, 94] width 34 height 5
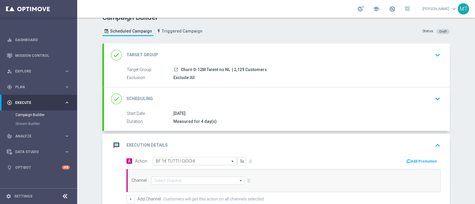
scroll to position [26, 0]
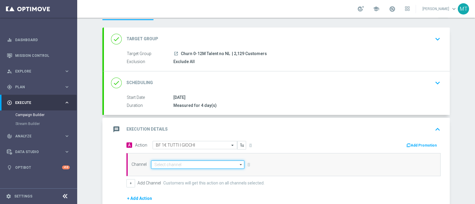
click at [190, 161] on input at bounding box center [197, 165] width 93 height 8
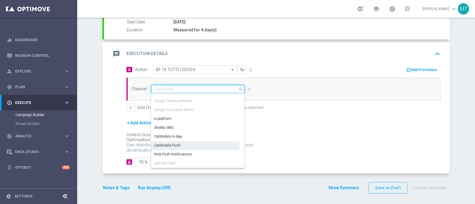
scroll to position [0, 0]
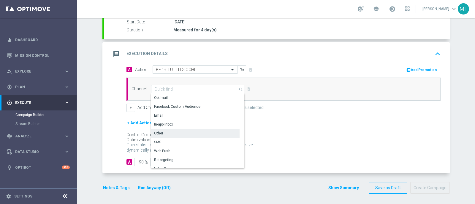
click at [191, 133] on div "Other" at bounding box center [195, 133] width 88 height 8
type input "Other"
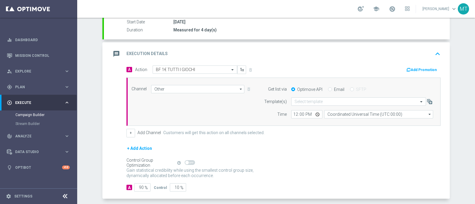
click at [328, 88] on input "Email" at bounding box center [330, 90] width 4 height 4
radio input "true"
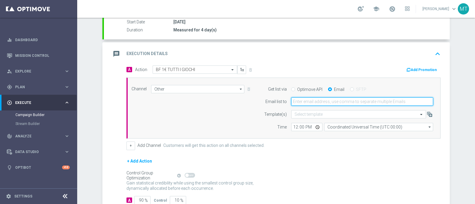
click at [328, 102] on input "email" at bounding box center [362, 102] width 142 height 8
type input "martina.troia@sisal.it"
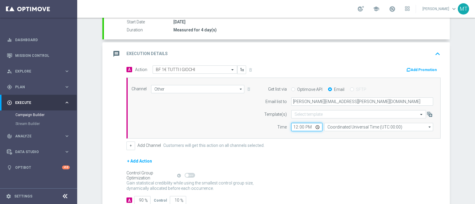
click at [291, 128] on input "12:00" at bounding box center [306, 127] width 31 height 8
type input "19:30"
click at [303, 142] on div "+ Add Channel Customers will get this action on all channels selected." at bounding box center [283, 146] width 314 height 8
click at [310, 116] on input "text" at bounding box center [352, 114] width 116 height 5
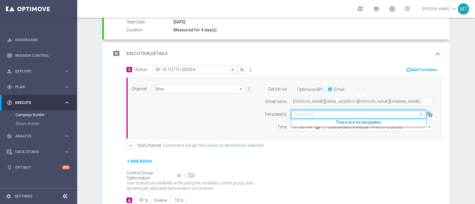
click at [251, 124] on div "Channel Other Other arrow_drop_down Drag here to set row groups Drag here to se…" at bounding box center [282, 108] width 310 height 47
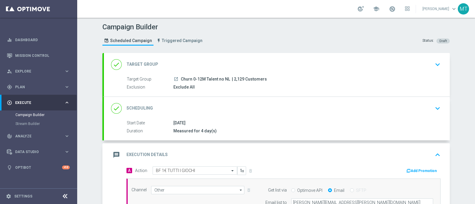
click at [267, 87] on div "Exclude All" at bounding box center [305, 87] width 265 height 6
click at [261, 74] on div "done Target Group keyboard_arrow_down" at bounding box center [277, 64] width 346 height 23
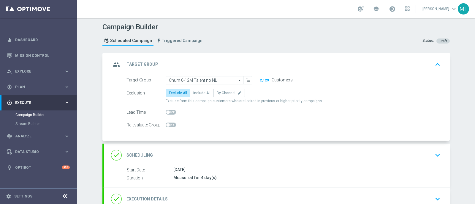
scroll to position [115, 0]
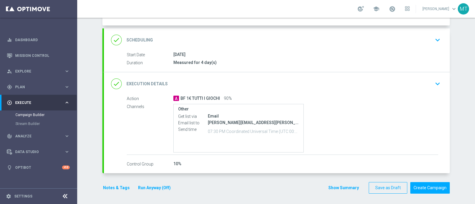
click at [254, 52] on div "01 Oct 2025" at bounding box center [305, 55] width 265 height 6
click at [286, 47] on div "done Scheduling keyboard_arrow_down" at bounding box center [277, 39] width 346 height 23
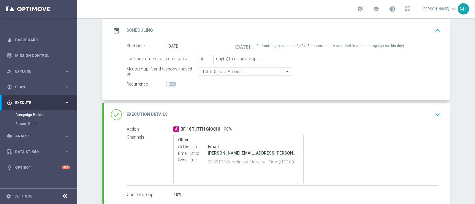
scroll to position [83, 0]
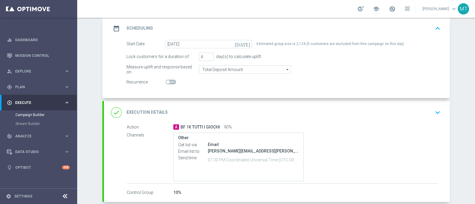
click at [273, 116] on div "done Execution Details keyboard_arrow_down" at bounding box center [276, 112] width 331 height 11
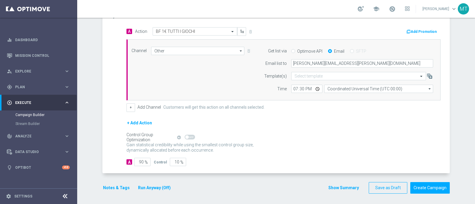
scroll to position [139, 0]
click at [423, 30] on button "Add Promotion" at bounding box center [421, 32] width 33 height 7
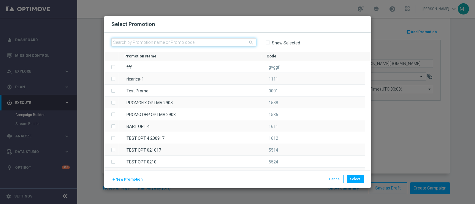
click at [197, 44] on input "text" at bounding box center [183, 42] width 145 height 8
paste input "238894"
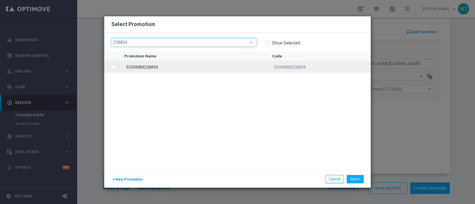
type input "238894"
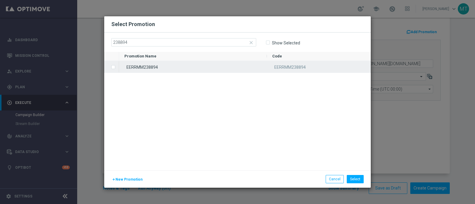
click at [207, 69] on div "EERRMM238894" at bounding box center [193, 67] width 148 height 12
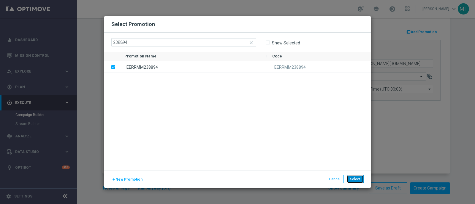
click at [357, 179] on button "Select" at bounding box center [354, 179] width 17 height 8
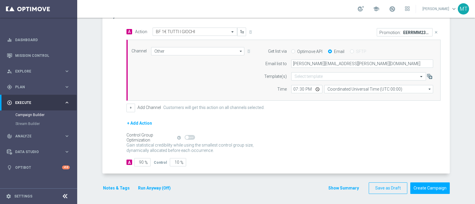
scroll to position [139, 0]
click at [122, 189] on button "Notes & Tags" at bounding box center [116, 187] width 28 height 7
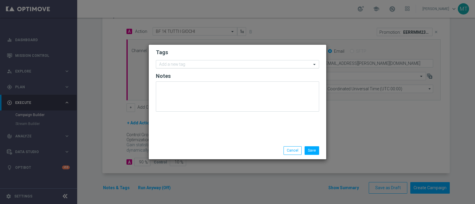
click at [165, 61] on div "Add a new tag" at bounding box center [233, 64] width 155 height 7
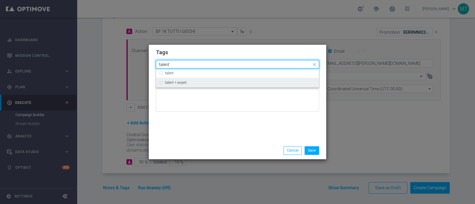
click at [178, 81] on label "talent + expert" at bounding box center [176, 83] width 22 height 4
type input "talent"
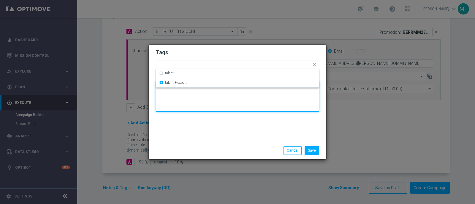
click at [187, 110] on textarea at bounding box center [237, 97] width 163 height 30
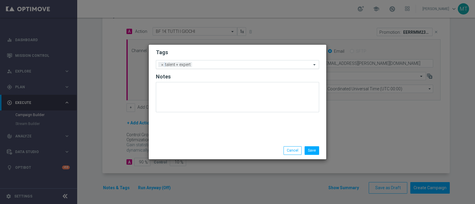
click at [198, 69] on ng-select "Add a new tag × talent + expert" at bounding box center [237, 64] width 163 height 9
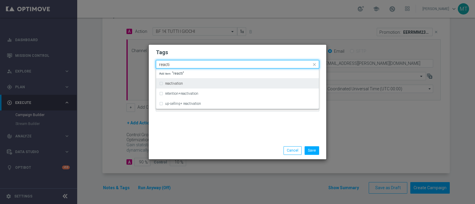
click at [187, 82] on div "reactivation" at bounding box center [240, 84] width 151 height 4
type input "reacti"
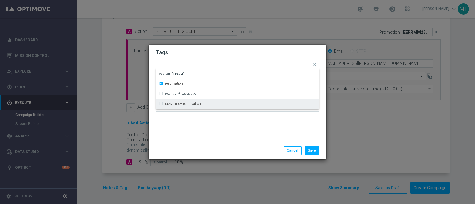
click at [192, 143] on div "Save Cancel" at bounding box center [237, 150] width 177 height 17
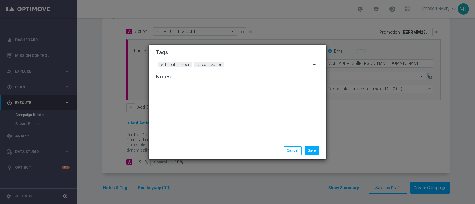
click at [231, 66] on input "text" at bounding box center [268, 65] width 85 height 5
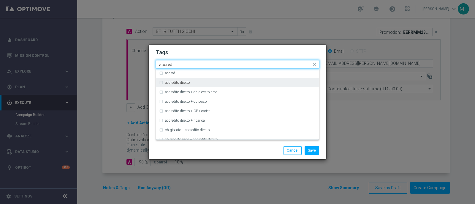
click at [232, 80] on div "accredito diretto" at bounding box center [237, 82] width 157 height 9
type input "accred"
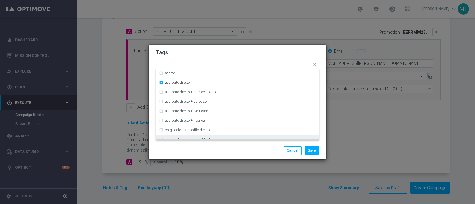
click at [220, 143] on div "Save Cancel" at bounding box center [237, 150] width 177 height 17
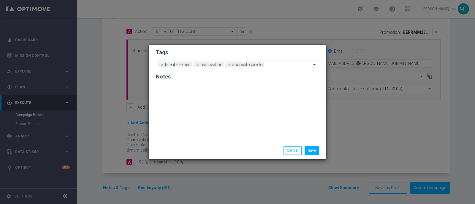
click at [269, 66] on input "text" at bounding box center [288, 65] width 45 height 5
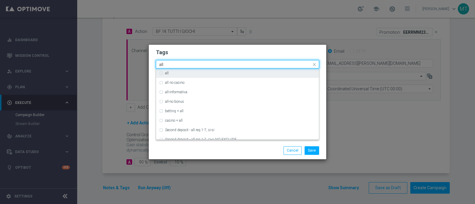
click at [273, 72] on div "all" at bounding box center [240, 73] width 151 height 4
type input "all"
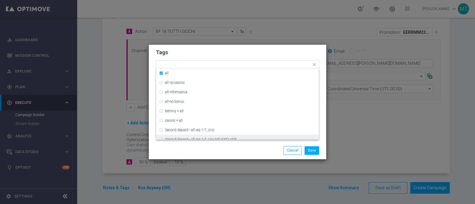
click at [246, 152] on div "Save Cancel" at bounding box center [266, 151] width 115 height 8
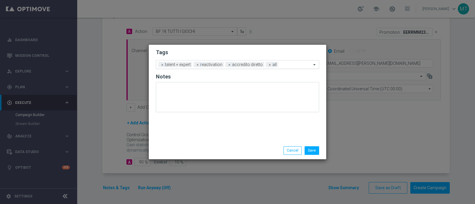
click at [289, 66] on input "text" at bounding box center [295, 65] width 31 height 5
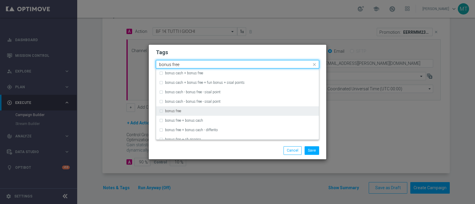
click at [247, 107] on div "bonus free" at bounding box center [237, 110] width 157 height 9
type input "bonus free"
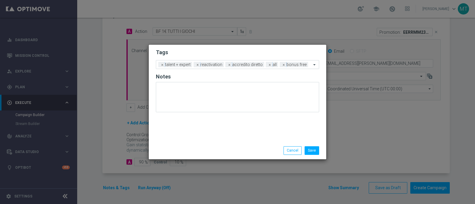
click at [250, 152] on div "Save Cancel" at bounding box center [266, 151] width 115 height 8
click at [310, 153] on button "Save" at bounding box center [311, 151] width 15 height 8
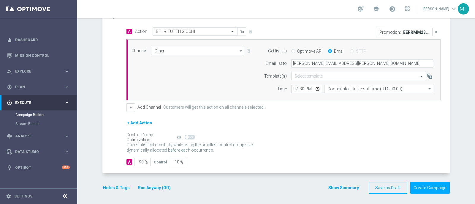
scroll to position [68, 0]
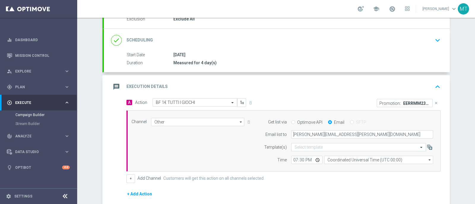
click at [292, 77] on div "message Execution Details keyboard_arrow_up" at bounding box center [277, 86] width 346 height 23
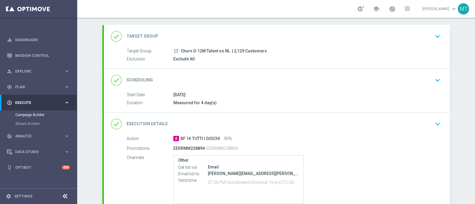
click at [210, 77] on div "done Scheduling keyboard_arrow_down" at bounding box center [276, 80] width 331 height 11
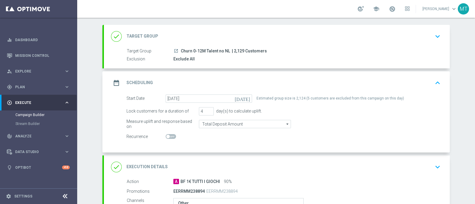
scroll to position [123, 0]
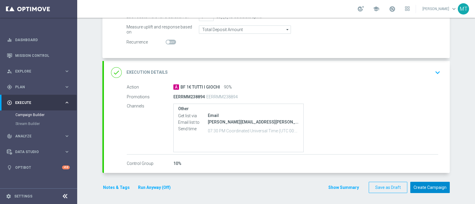
click at [418, 187] on button "Create Campaign" at bounding box center [429, 188] width 39 height 12
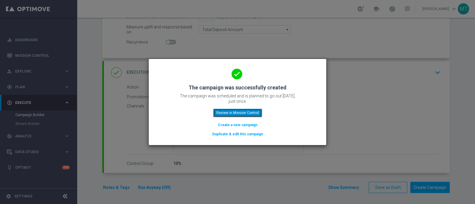
click at [258, 111] on button "Review in Mission Control" at bounding box center [237, 113] width 49 height 8
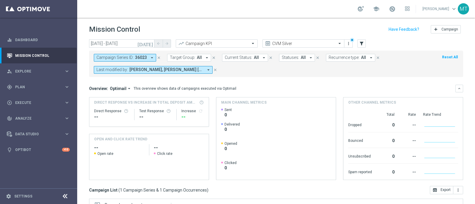
click at [157, 60] on button "close" at bounding box center [158, 58] width 5 height 7
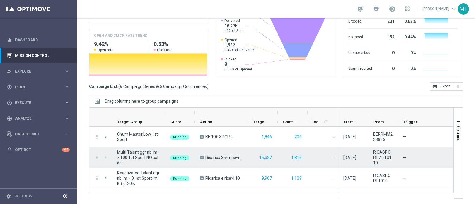
scroll to position [58, 0]
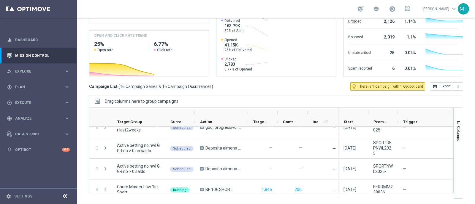
scroll to position [266, 0]
